Goal: Information Seeking & Learning: Learn about a topic

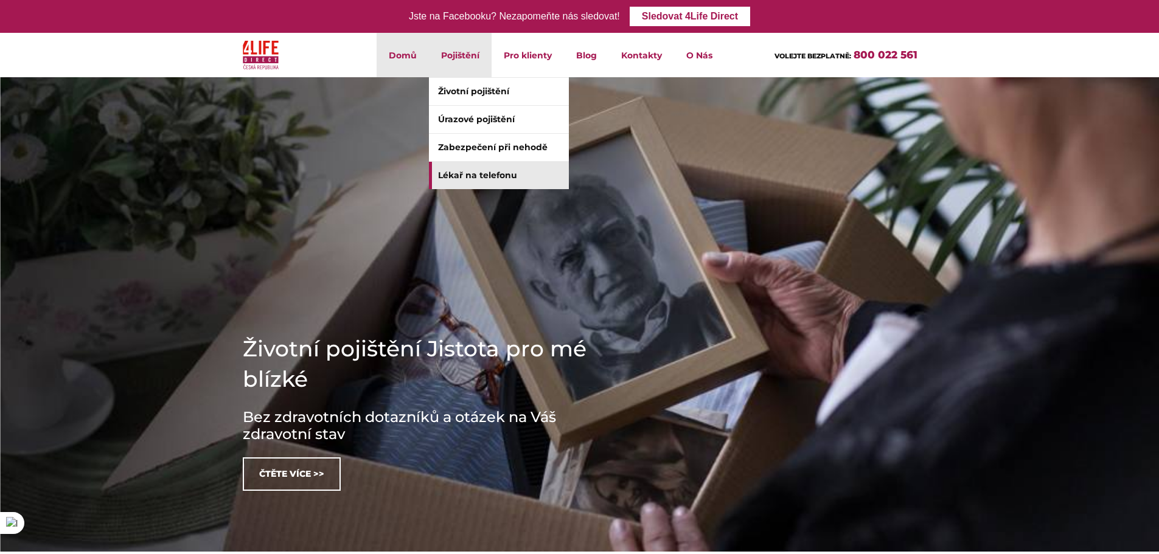
click at [508, 176] on link "Lékař na telefonu" at bounding box center [499, 175] width 140 height 27
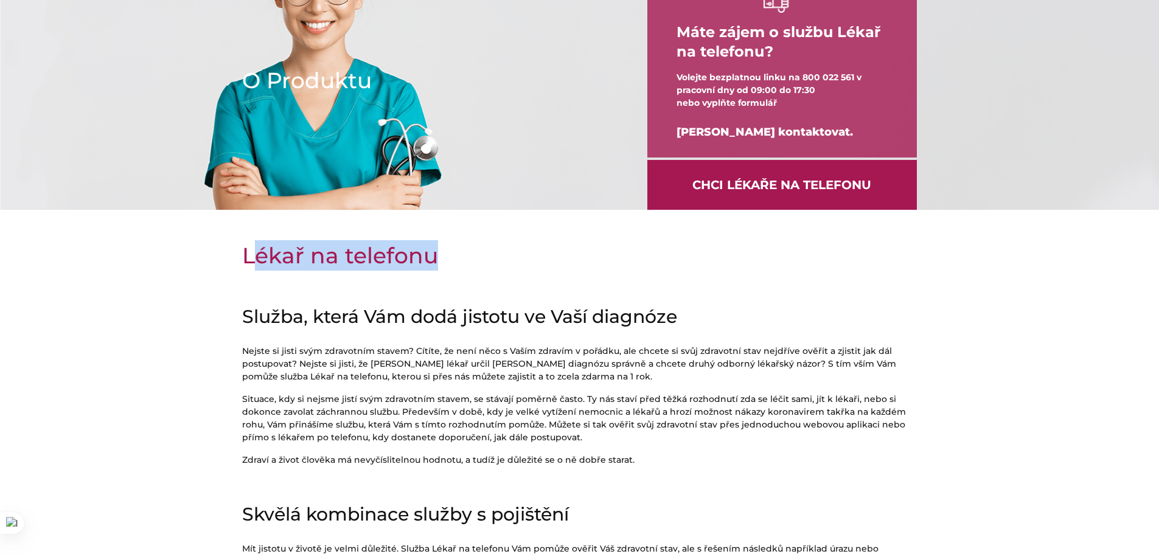
drag, startPoint x: 328, startPoint y: 255, endPoint x: 476, endPoint y: 288, distance: 151.5
click at [476, 288] on div "Lékař na telefonu Služba, která Vám dodá jistotu ve Vaší diagnóze Nejste si jis…" at bounding box center [579, 498] width 693 height 517
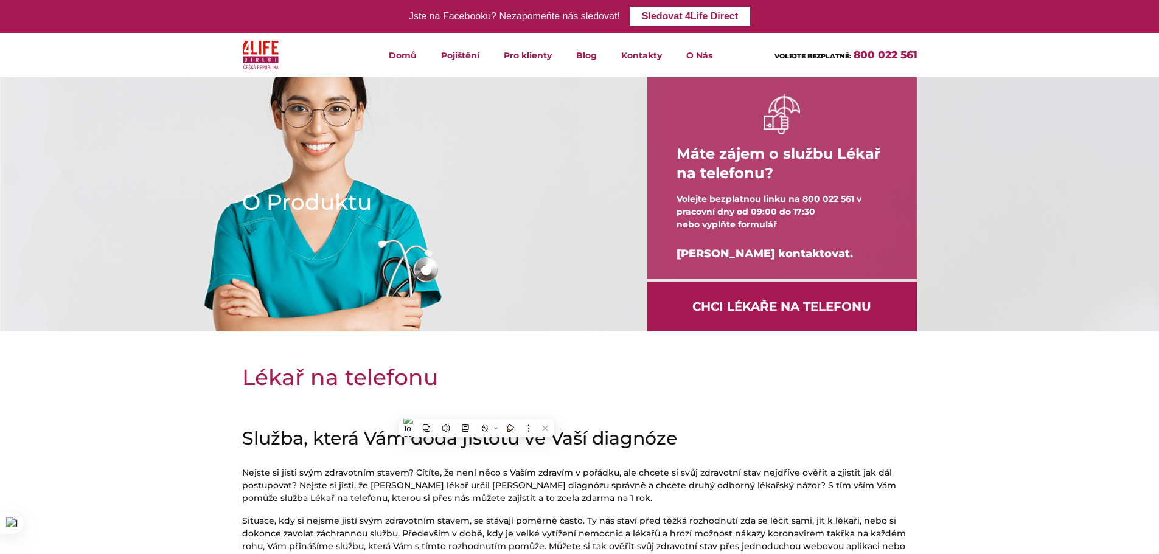
click at [496, 360] on div at bounding box center [579, 346] width 1159 height 30
drag, startPoint x: 251, startPoint y: 385, endPoint x: 464, endPoint y: 390, distance: 212.9
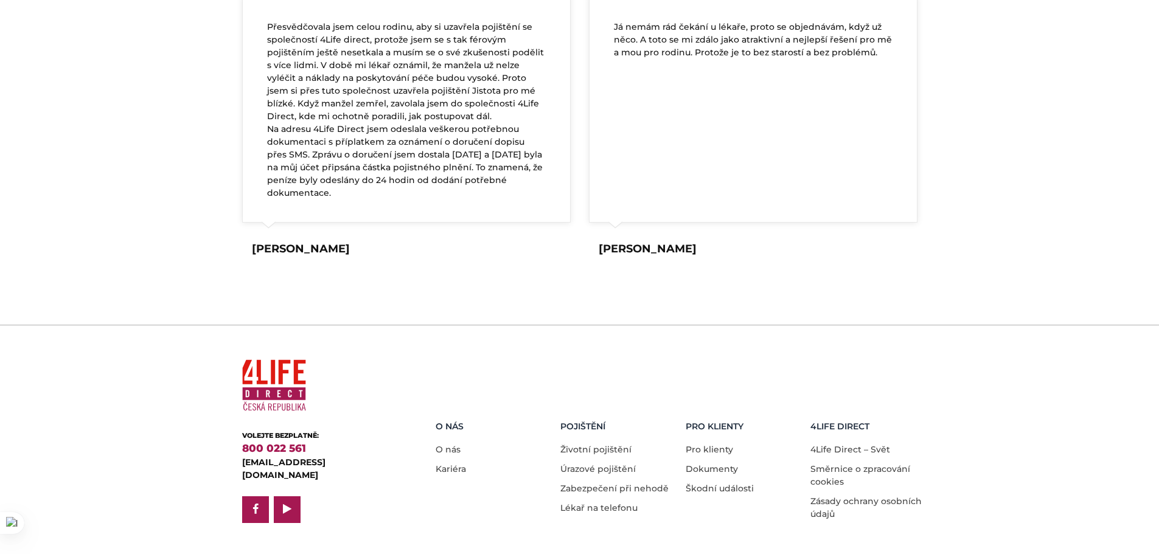
scroll to position [1776, 0]
